Goal: Information Seeking & Learning: Learn about a topic

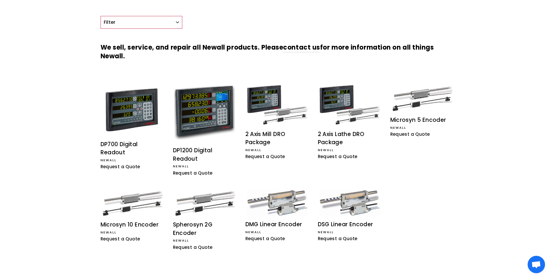
scroll to position [58, 0]
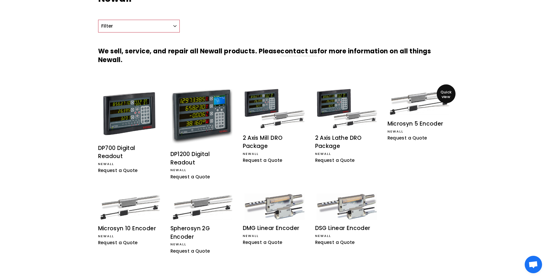
click at [441, 94] on span "Quick view" at bounding box center [446, 94] width 19 height 9
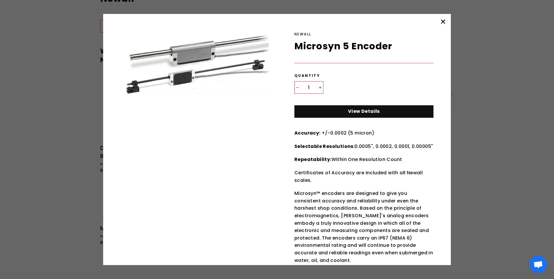
click at [443, 22] on icon "button" at bounding box center [442, 21] width 3 height 3
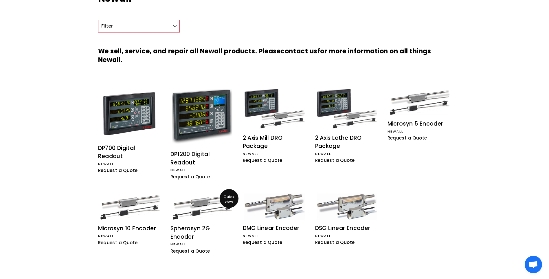
click at [231, 196] on span "Quick view" at bounding box center [229, 199] width 19 height 9
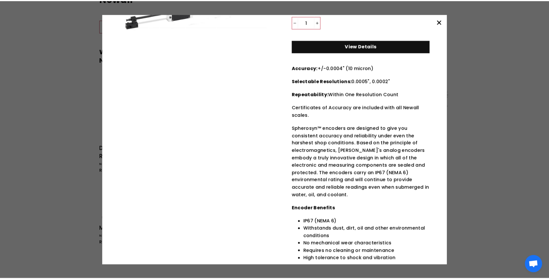
scroll to position [0, 0]
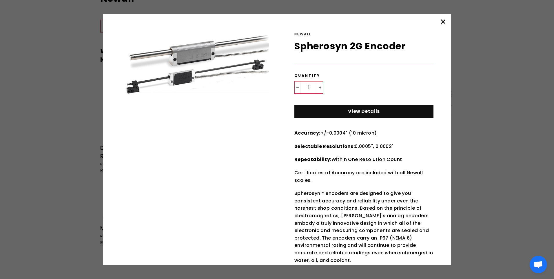
click at [442, 21] on icon "button" at bounding box center [442, 21] width 3 height 3
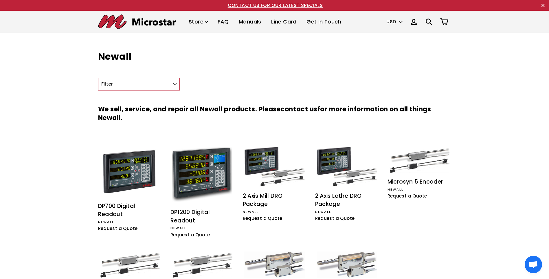
click at [224, 22] on link "FAQ" at bounding box center [223, 21] width 20 height 17
